Goal: Transaction & Acquisition: Purchase product/service

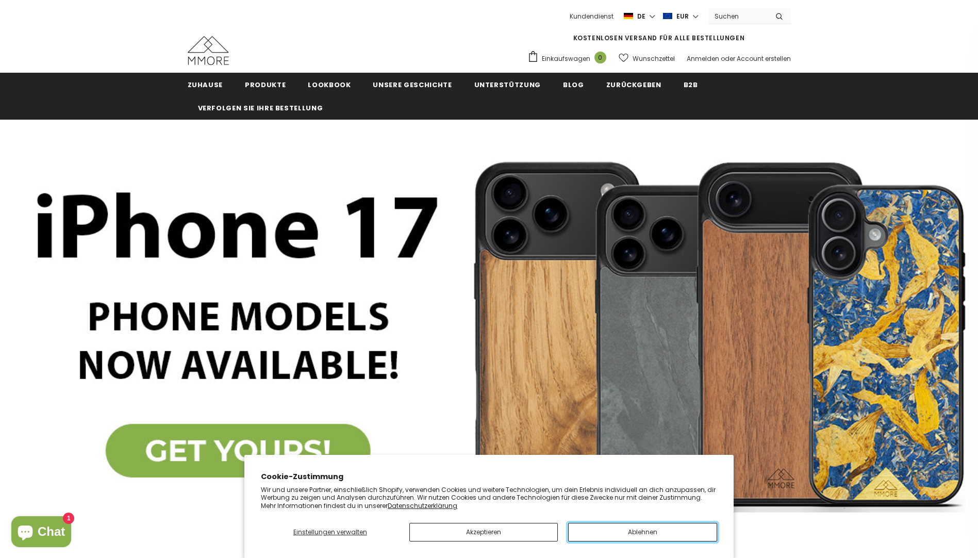
click at [678, 531] on button "Ablehnen" at bounding box center [642, 532] width 149 height 19
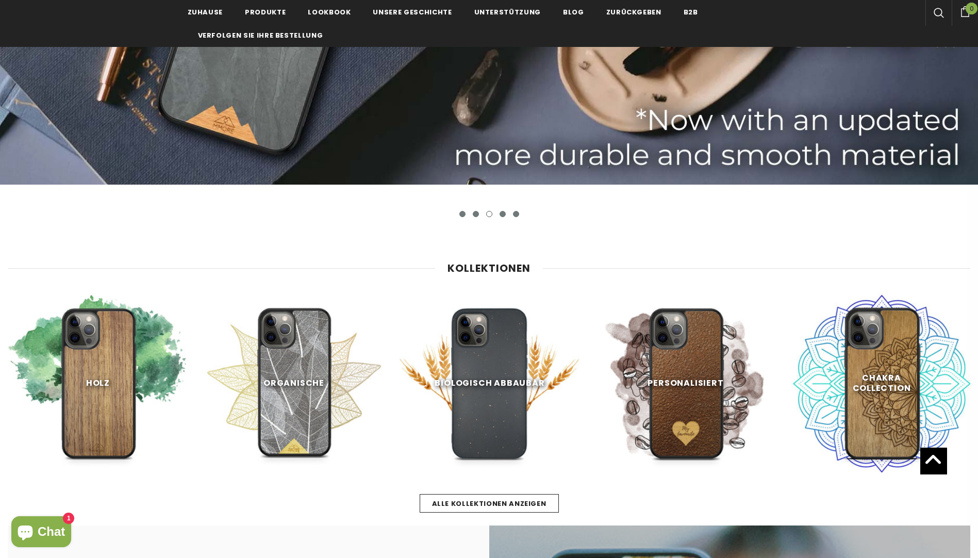
scroll to position [361, 0]
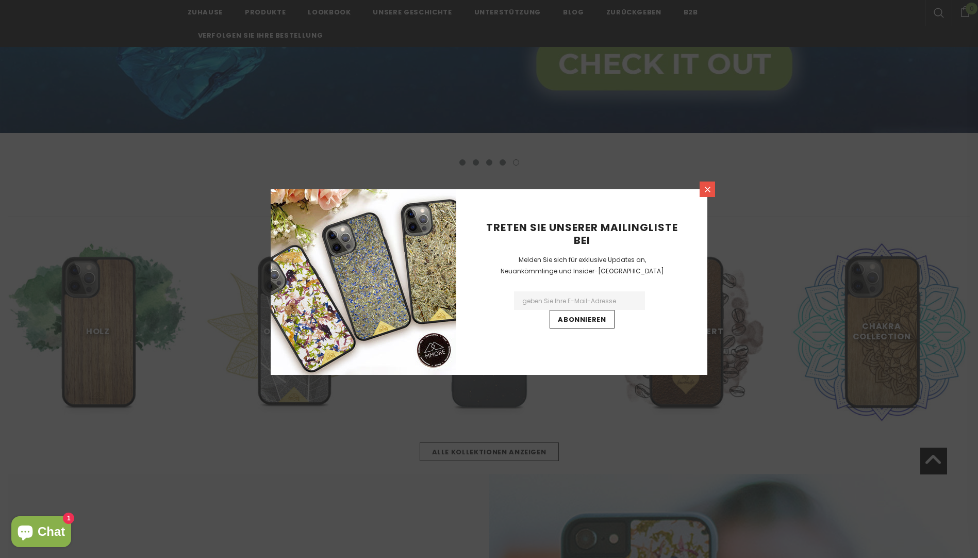
click at [713, 187] on link at bounding box center [707, 189] width 15 height 15
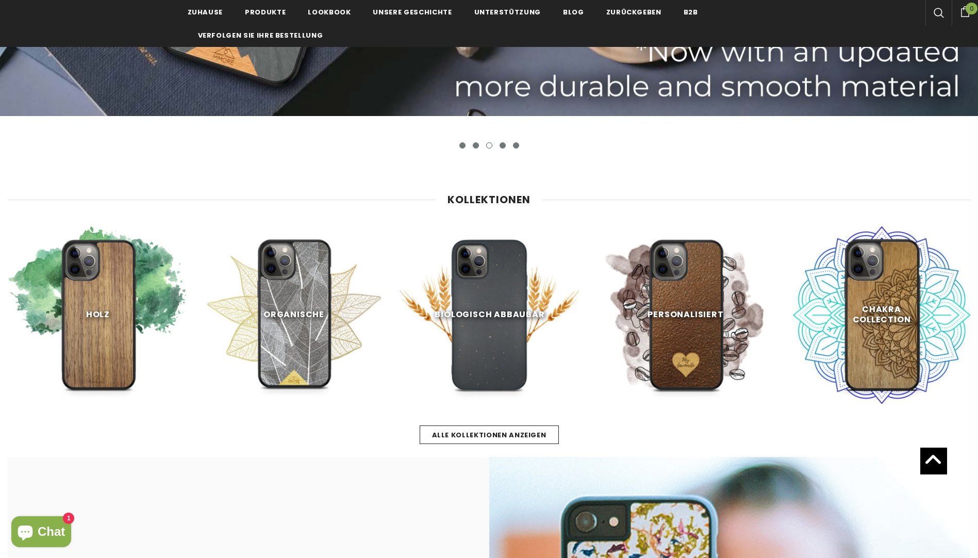
scroll to position [0, 0]
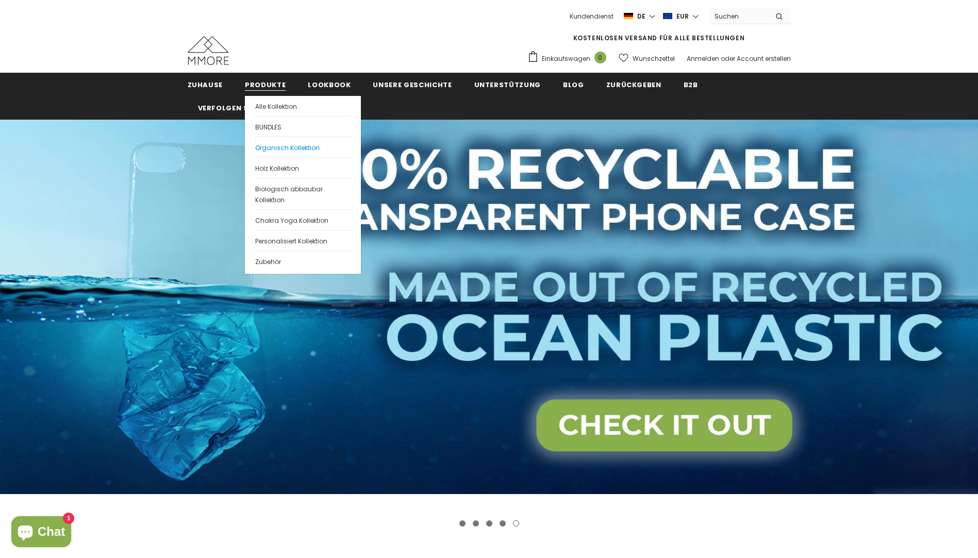
click at [263, 150] on span "Organisch Kollektion" at bounding box center [287, 147] width 64 height 9
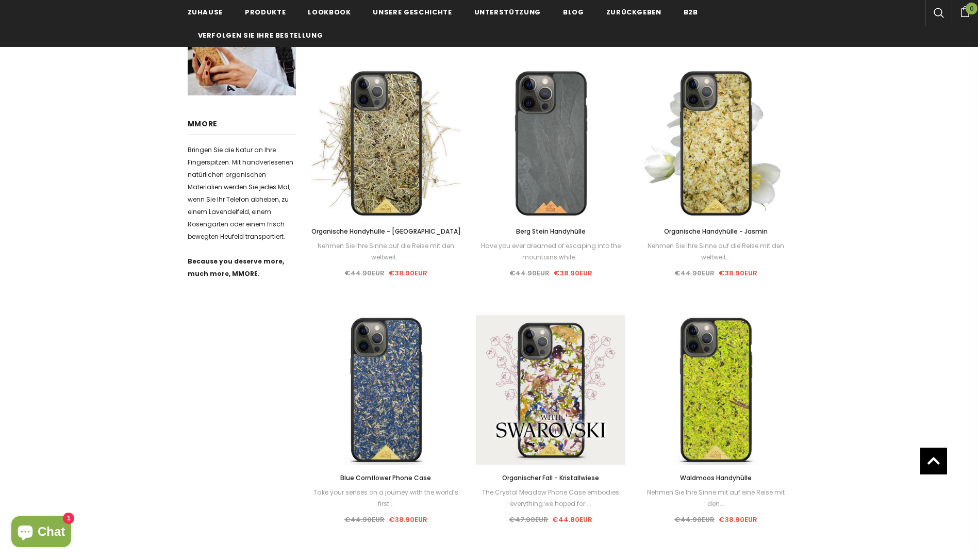
scroll to position [409, 0]
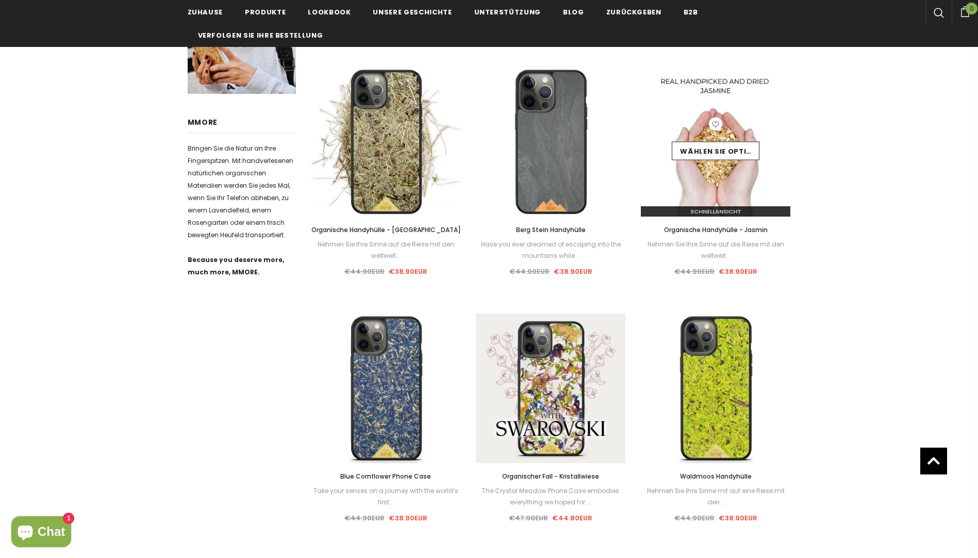
click at [693, 176] on img at bounding box center [716, 142] width 150 height 150
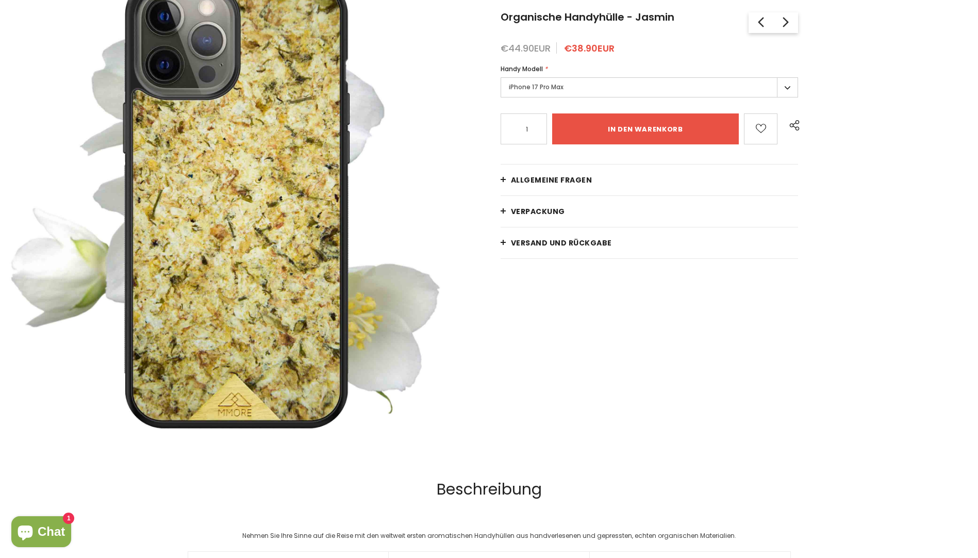
scroll to position [103, 0]
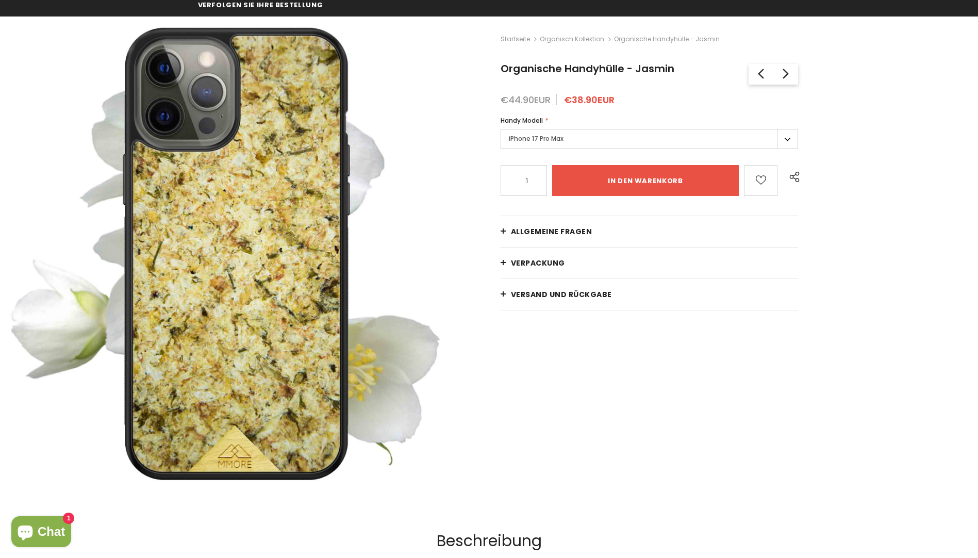
click at [779, 139] on label "iPhone 17 Pro Max" at bounding box center [650, 139] width 298 height 20
click at [788, 141] on label "iPhone 17 Pro Max" at bounding box center [650, 139] width 298 height 20
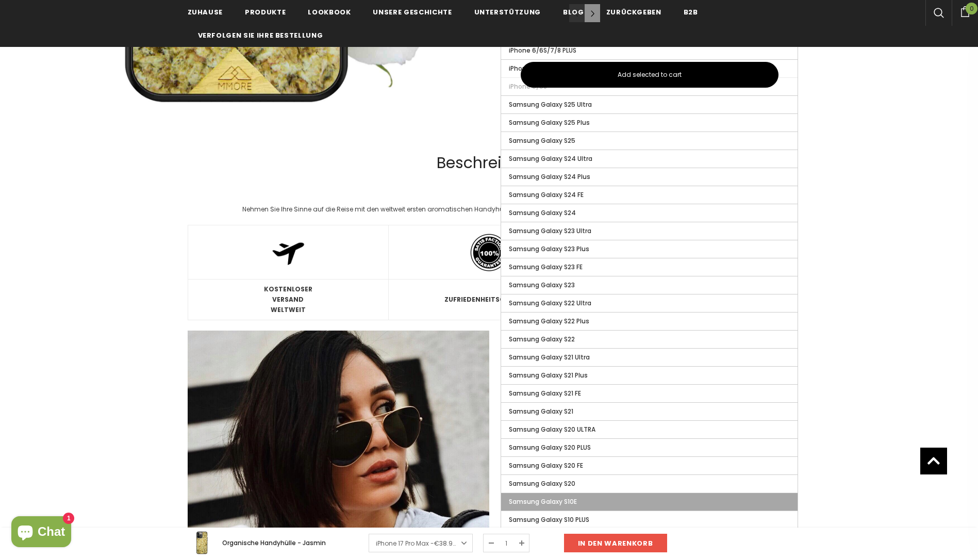
scroll to position [877, 0]
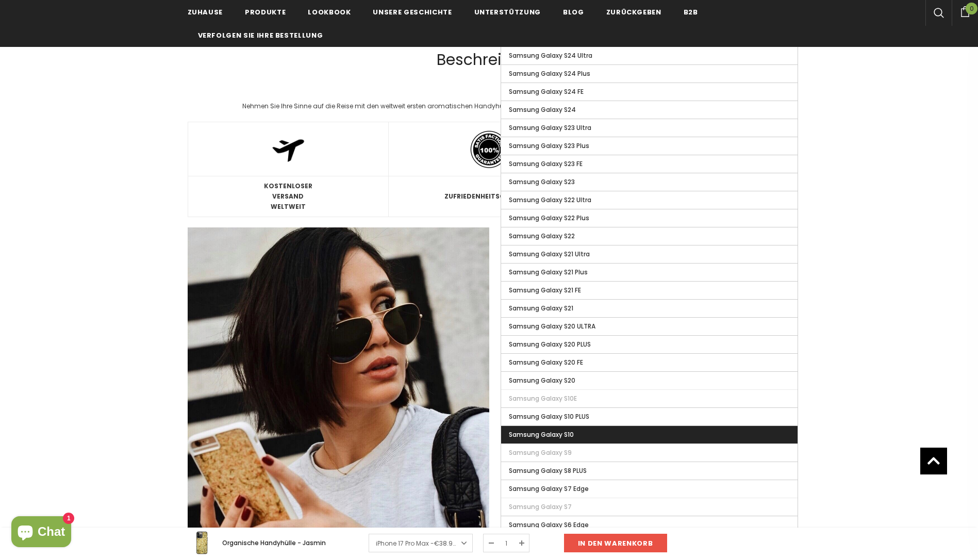
click at [571, 434] on span "Samsung Galaxy S10" at bounding box center [541, 434] width 65 height 9
click at [0, 0] on input "Samsung Galaxy S10" at bounding box center [0, 0] width 0 height 0
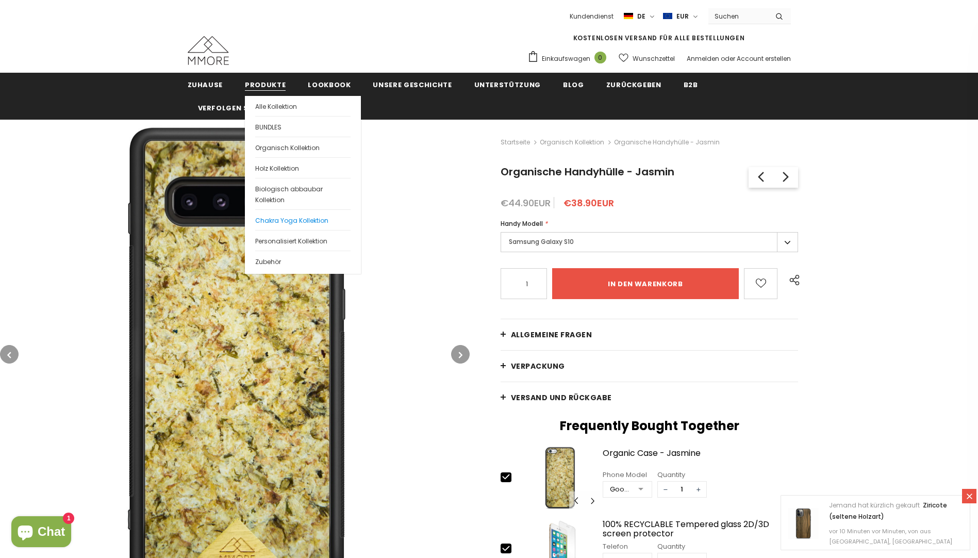
click at [271, 219] on span "Chakra Yoga Kollektion" at bounding box center [291, 220] width 73 height 9
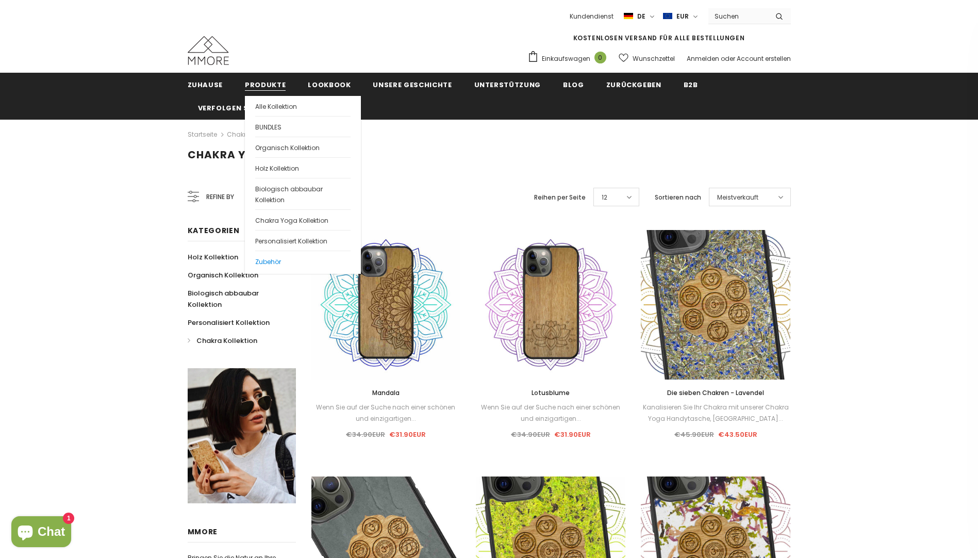
click at [272, 267] on link "Zubehör" at bounding box center [302, 261] width 95 height 21
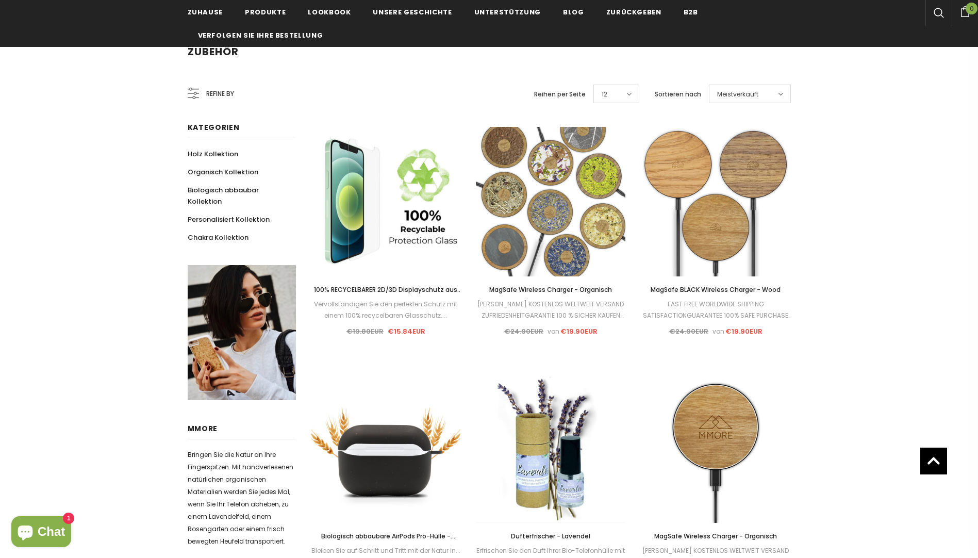
scroll to position [52, 0]
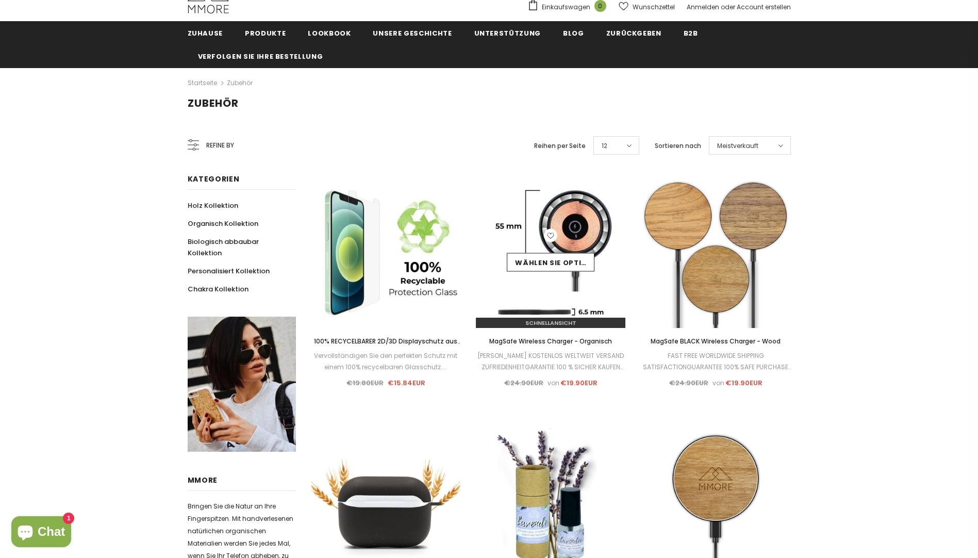
click at [577, 283] on img at bounding box center [551, 253] width 150 height 150
